Goal: Task Accomplishment & Management: Manage account settings

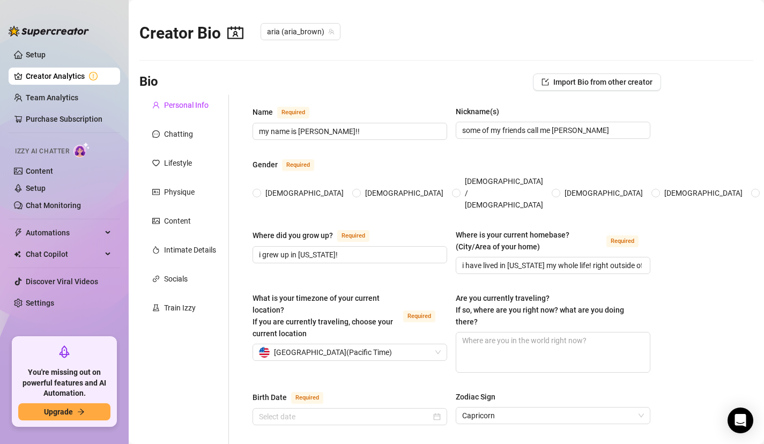
radio input "true"
type input "[DATE]"
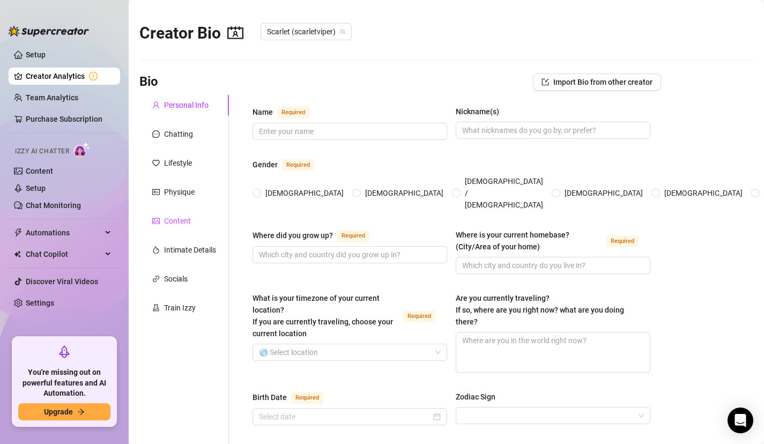
click at [171, 216] on div "Content" at bounding box center [177, 221] width 27 height 12
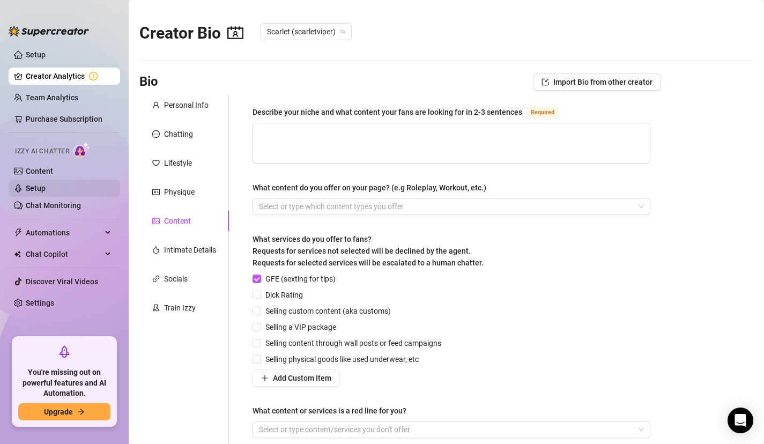
click at [46, 187] on link "Setup" at bounding box center [36, 188] width 20 height 9
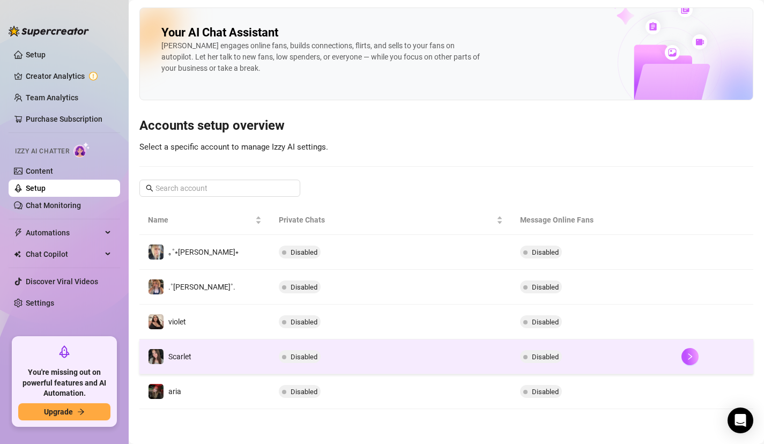
click at [198, 363] on td "Scarlet" at bounding box center [204, 357] width 131 height 35
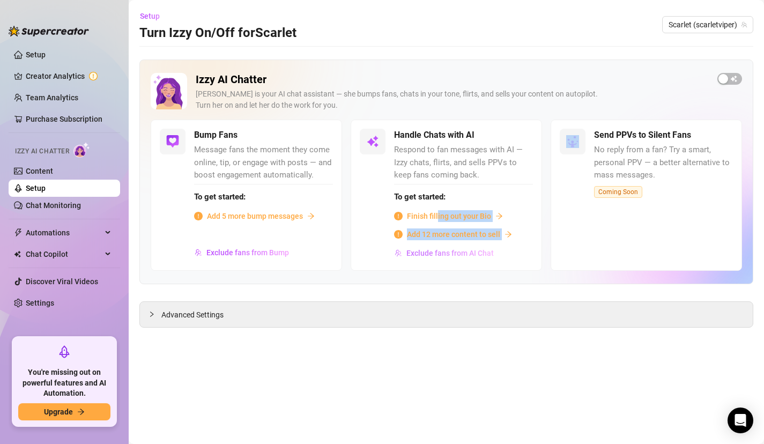
drag, startPoint x: 437, startPoint y: 216, endPoint x: 431, endPoint y: 256, distance: 40.7
click at [432, 274] on div "Izzy AI Chatter [PERSON_NAME] is your AI chat assistant — she bumps fans, chats…" at bounding box center [446, 172] width 614 height 225
click at [428, 240] on span "Add 12 more content to sell" at bounding box center [453, 235] width 93 height 12
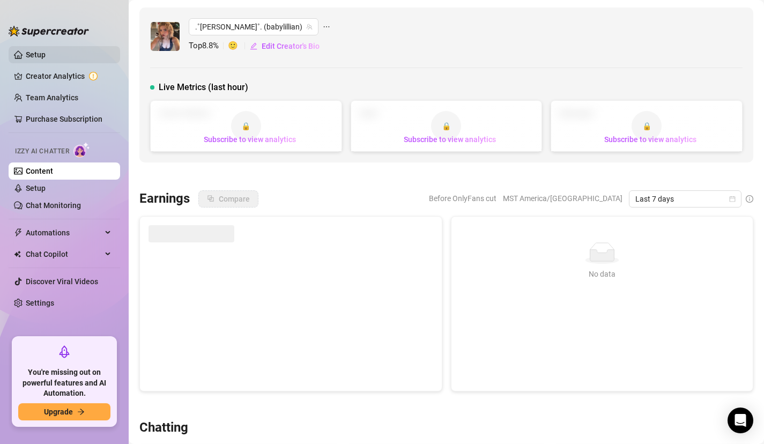
click at [46, 58] on link "Setup" at bounding box center [36, 54] width 20 height 9
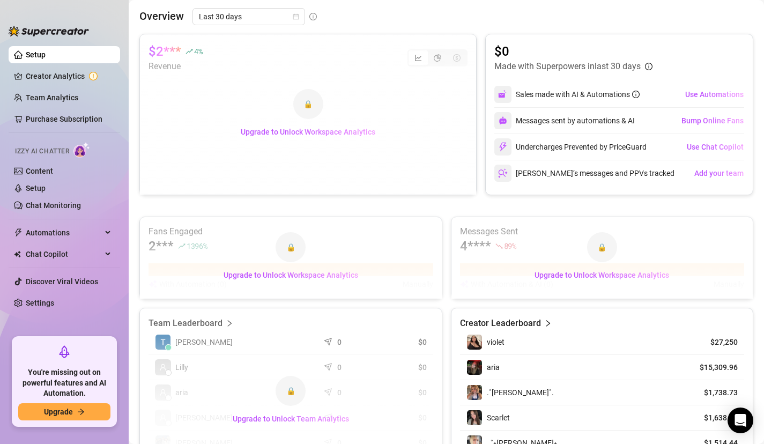
scroll to position [127, 0]
